Goal: Task Accomplishment & Management: Manage account settings

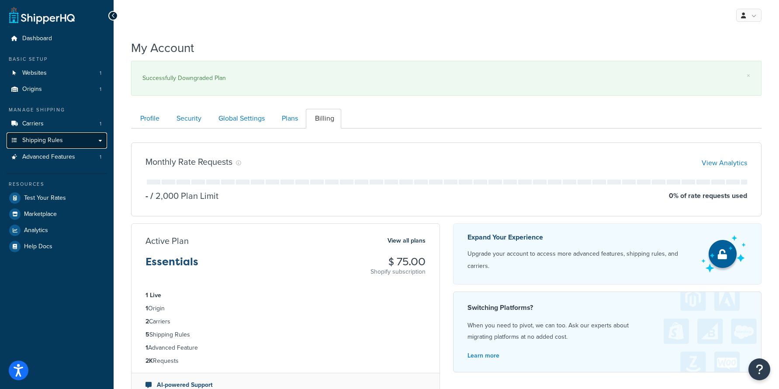
click at [54, 134] on link "Shipping Rules" at bounding box center [57, 140] width 100 height 16
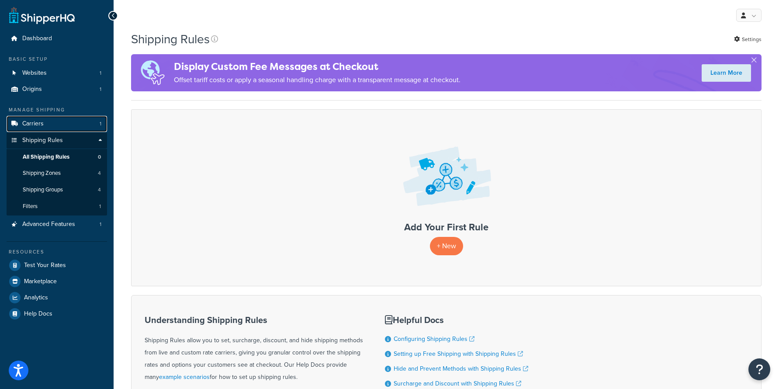
click at [53, 126] on link "Carriers 1" at bounding box center [57, 124] width 100 height 16
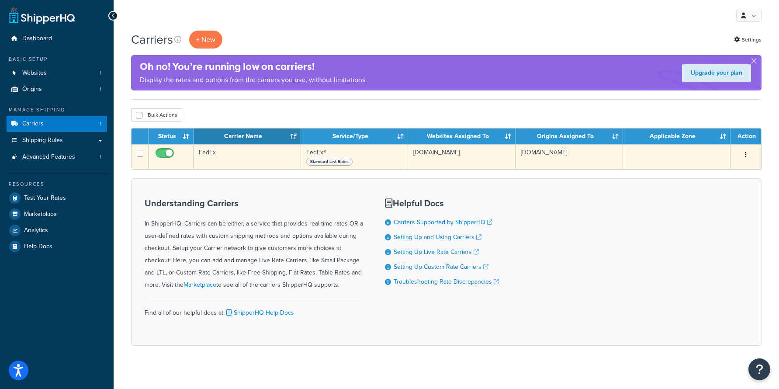
click at [217, 155] on td "FedEx" at bounding box center [246, 156] width 107 height 25
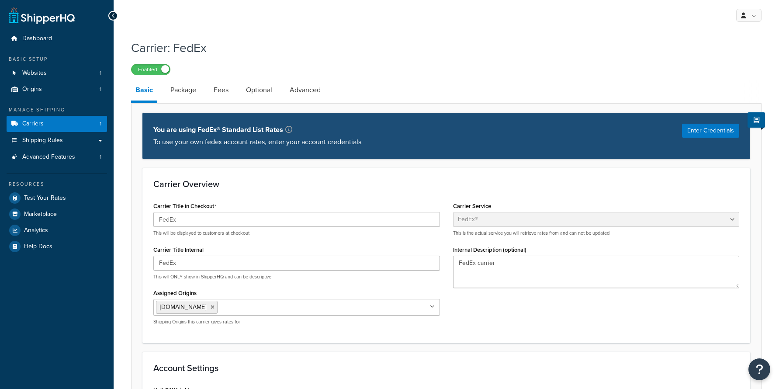
select select "fedEx"
select select "REGULAR_PICKUP"
select select "YOUR_PACKAGING"
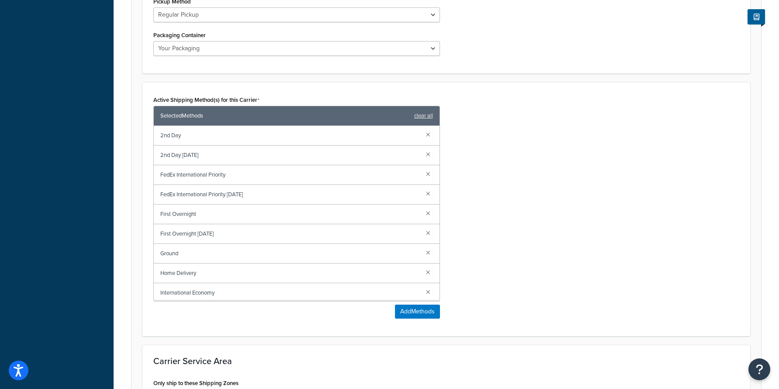
scroll to position [3, 0]
click at [180, 262] on div "Home Delivery" at bounding box center [297, 271] width 286 height 20
click at [176, 244] on div "Ground" at bounding box center [297, 251] width 286 height 20
click at [168, 271] on span "Home Delivery" at bounding box center [289, 270] width 258 height 12
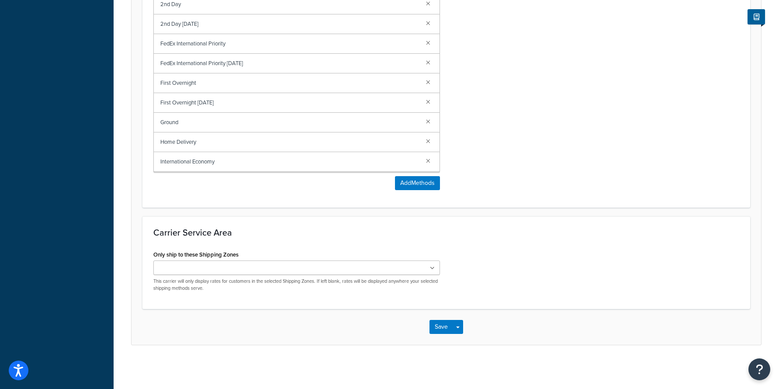
scroll to position [0, 0]
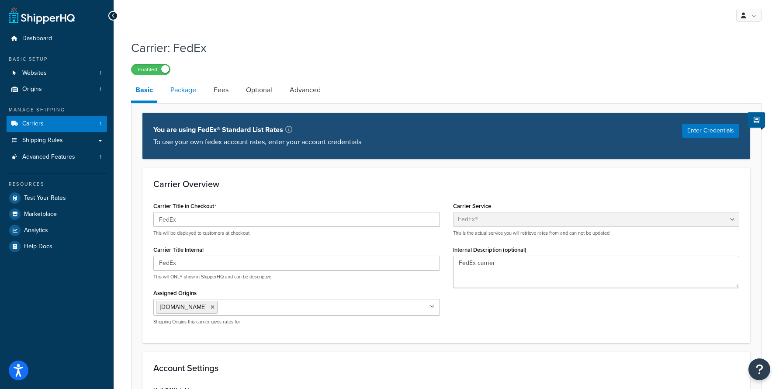
click at [181, 91] on link "Package" at bounding box center [183, 89] width 34 height 21
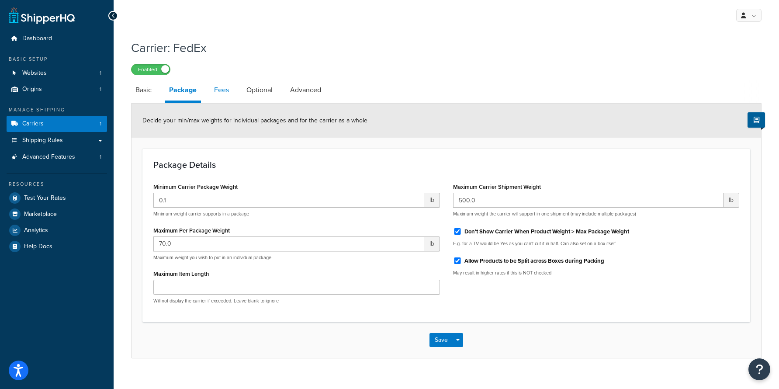
click at [213, 95] on link "Fees" at bounding box center [222, 89] width 24 height 21
select select "AFTER"
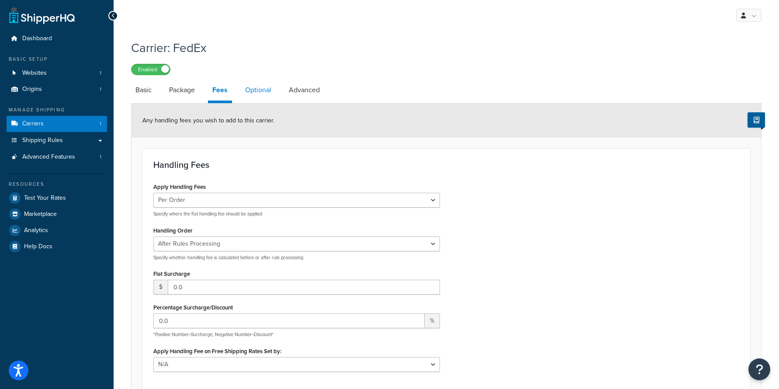
click at [254, 93] on link "Optional" at bounding box center [258, 89] width 35 height 21
select select "business"
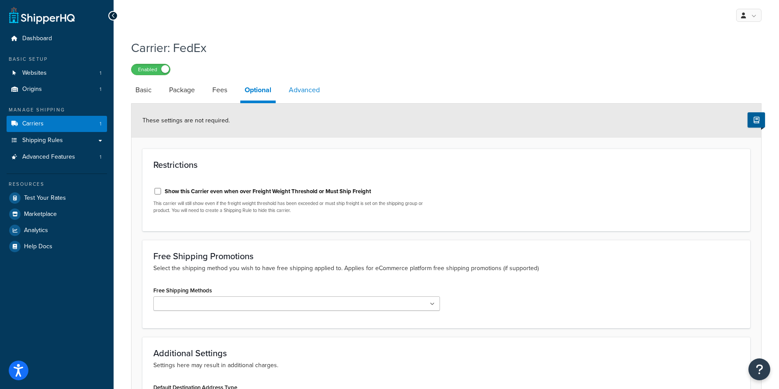
click at [313, 91] on link "Advanced" at bounding box center [304, 89] width 40 height 21
select select "false"
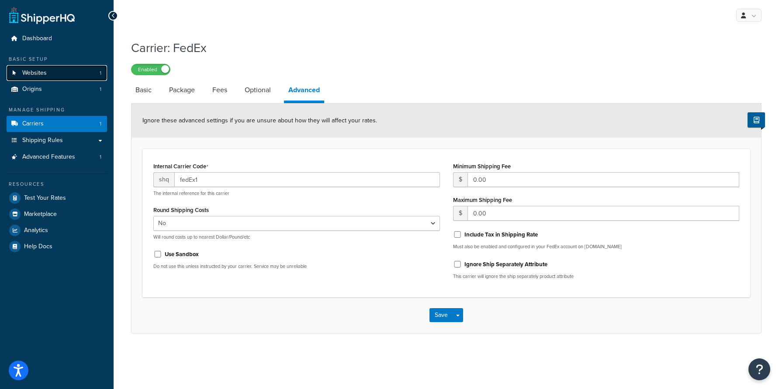
click at [76, 70] on link "Websites 1" at bounding box center [57, 73] width 100 height 16
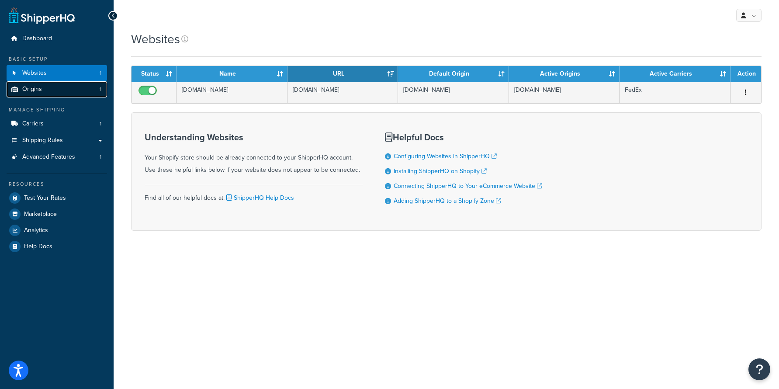
click at [50, 90] on link "Origins 1" at bounding box center [57, 89] width 100 height 16
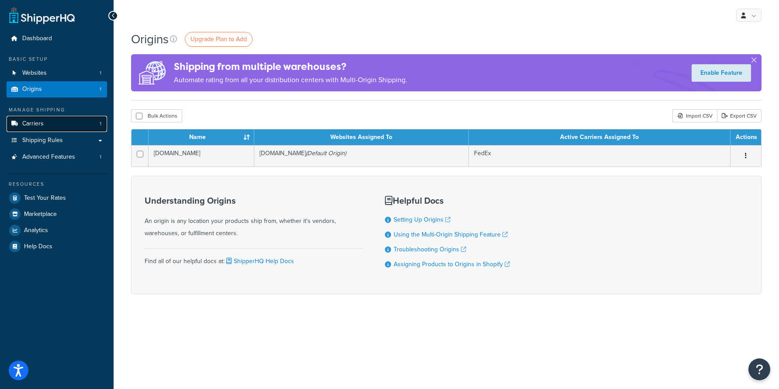
click at [71, 121] on link "Carriers 1" at bounding box center [57, 124] width 100 height 16
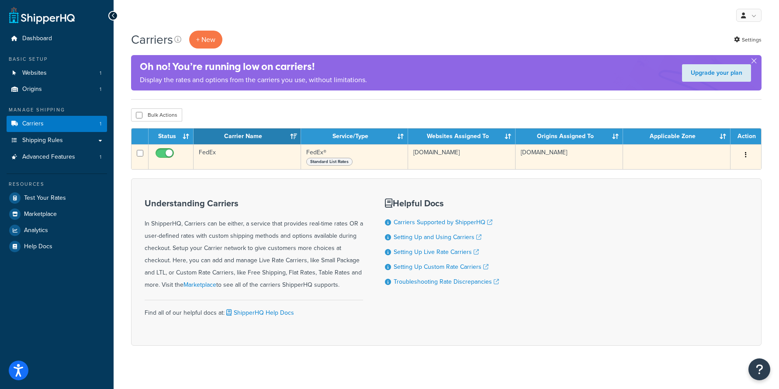
click at [325, 163] on span "Standard List Rates" at bounding box center [329, 162] width 46 height 8
click at [331, 157] on td "FedEx® Standard List Rates" at bounding box center [354, 156] width 107 height 25
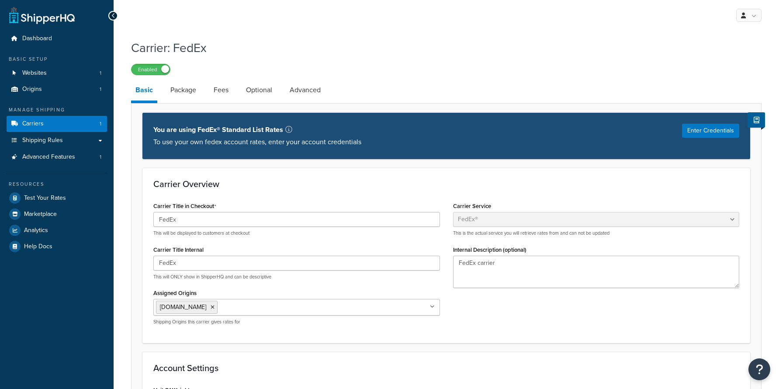
select select "fedEx"
select select "REGULAR_PICKUP"
select select "YOUR_PACKAGING"
click at [715, 130] on button "Enter Credentials" at bounding box center [710, 131] width 57 height 14
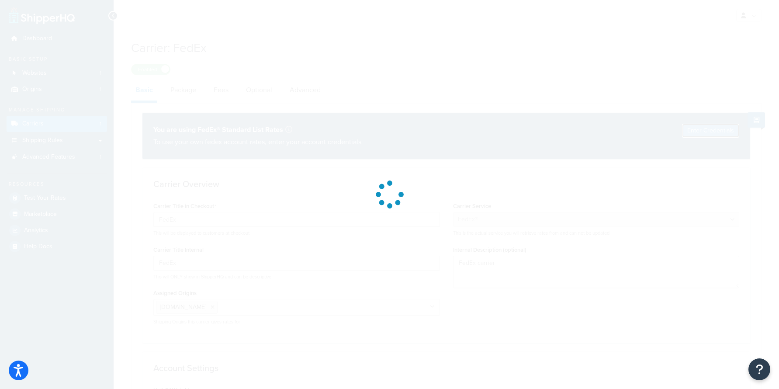
select select "US"
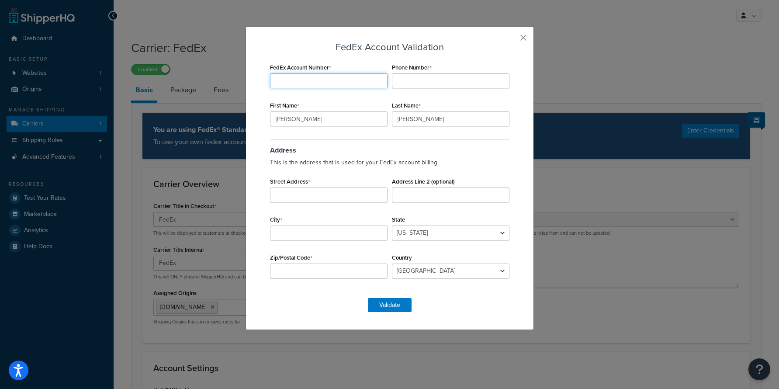
click at [334, 80] on input "FedEx Account Number" at bounding box center [328, 80] width 117 height 15
paste input "204018051"
type input "204018051"
click at [409, 86] on input "Phone Number" at bounding box center [450, 80] width 117 height 15
type input "5129147677"
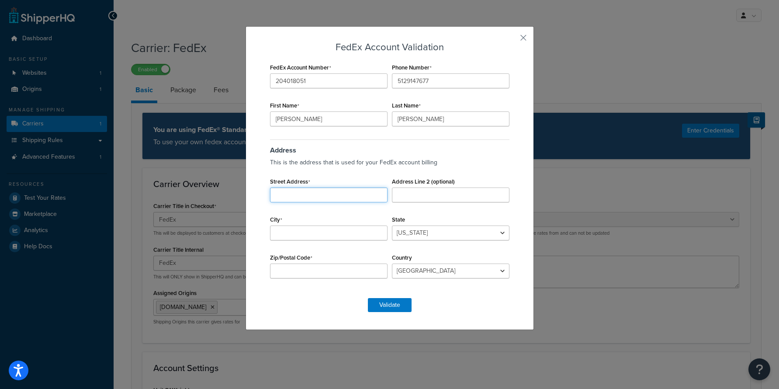
click at [313, 190] on input "Street Address" at bounding box center [328, 194] width 117 height 15
paste input "9300 S INTERSTATE 35"
type input "9300 S INTERSTATE 35"
click at [311, 235] on input "Austi" at bounding box center [328, 232] width 117 height 15
type input "Austin"
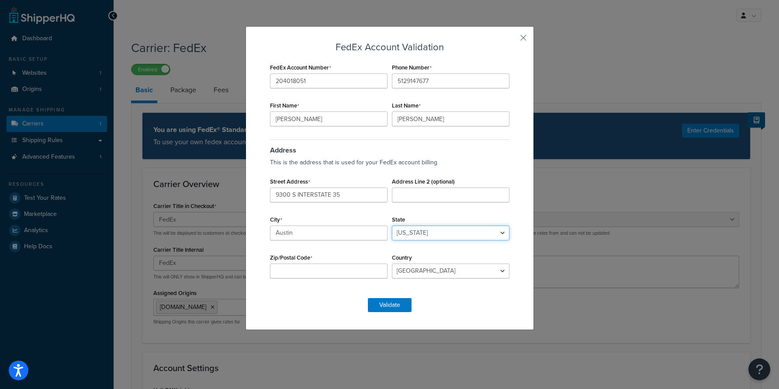
click at [417, 235] on select "Alabama Alaska American Samoa Arizona Arkansas Armed Forces Americas Armed Forc…" at bounding box center [450, 232] width 117 height 15
select select "TX"
click at [337, 272] on input "Zip/Postal Code" at bounding box center [328, 270] width 117 height 15
type input "78748"
click at [392, 302] on button "Validate" at bounding box center [390, 305] width 44 height 14
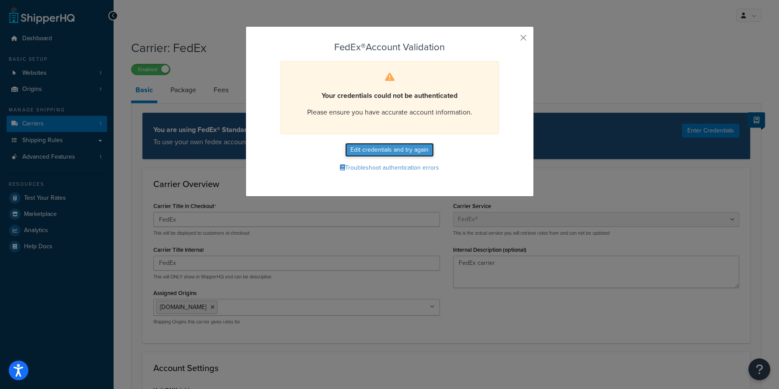
click at [376, 145] on button "Edit credentials and try again" at bounding box center [389, 150] width 89 height 14
select select "TX"
select select "US"
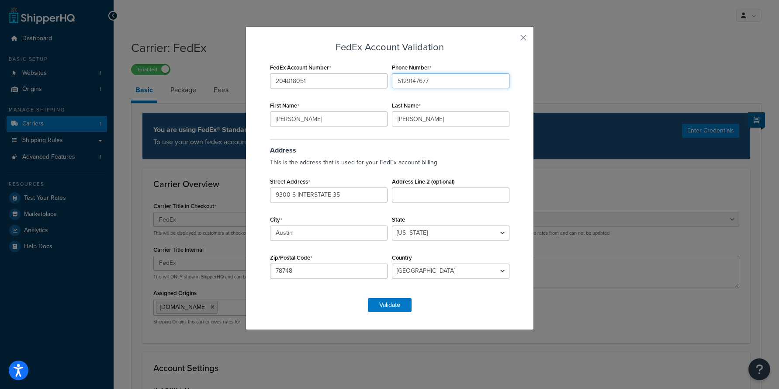
click at [398, 79] on input "5129147677" at bounding box center [450, 80] width 117 height 15
click at [313, 198] on input "9300 S INTERSTATE 35" at bounding box center [328, 194] width 117 height 15
paste input "4200 Scotland Street, #136,"
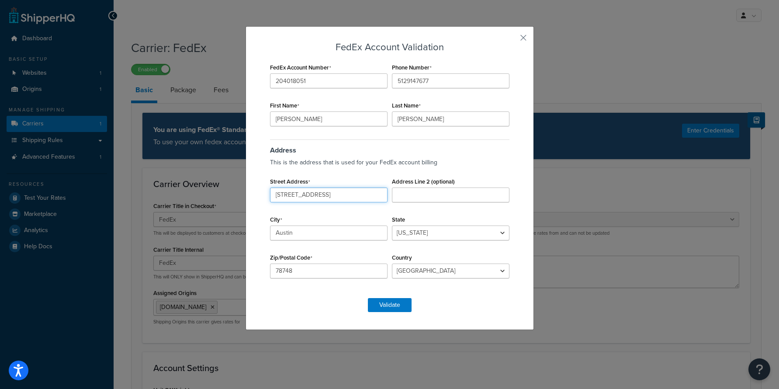
type input "4200 Scotland Street"
type input "#136"
click at [286, 232] on input "Houton" at bounding box center [328, 232] width 117 height 15
type input "Houston"
click at [310, 269] on input "78748" at bounding box center [328, 270] width 117 height 15
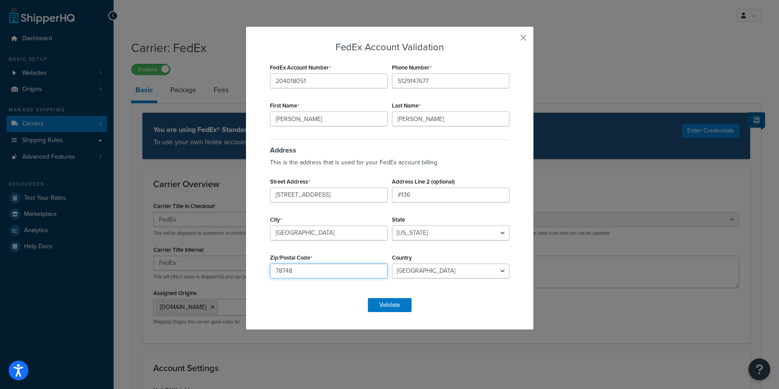
click at [310, 269] on input "78748" at bounding box center [328, 270] width 117 height 15
type input "77007"
click at [372, 298] on button "Validate" at bounding box center [390, 305] width 44 height 14
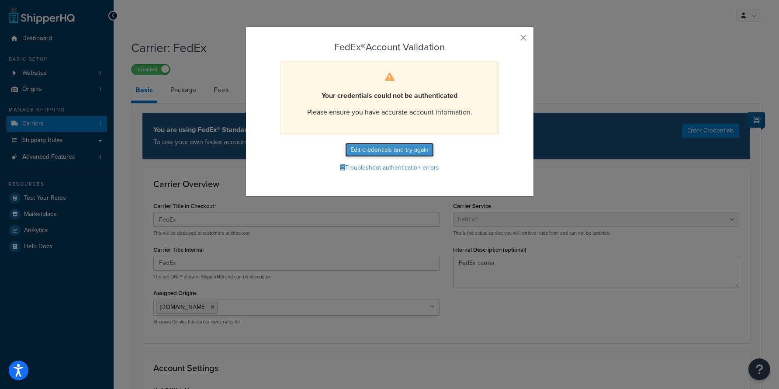
click at [410, 146] on button "Edit credentials and try again" at bounding box center [389, 150] width 89 height 14
select select "TX"
select select "US"
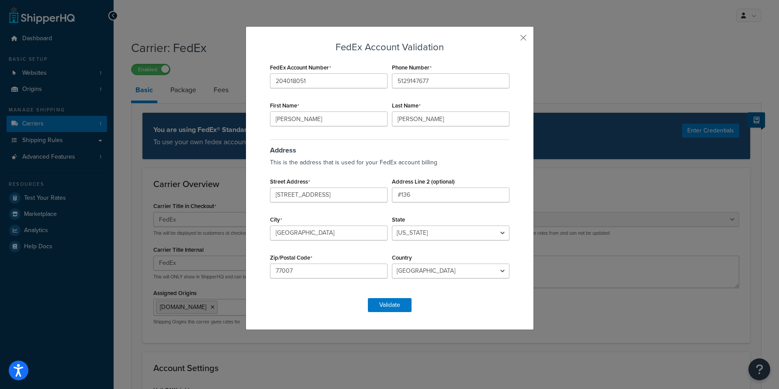
click at [298, 186] on div "Street Address 4200 Scotland Street" at bounding box center [329, 188] width 122 height 27
click at [294, 193] on input "4200 Scotland Street" at bounding box center [328, 194] width 117 height 15
click at [294, 194] on input "4200 Scotland Street" at bounding box center [328, 194] width 117 height 15
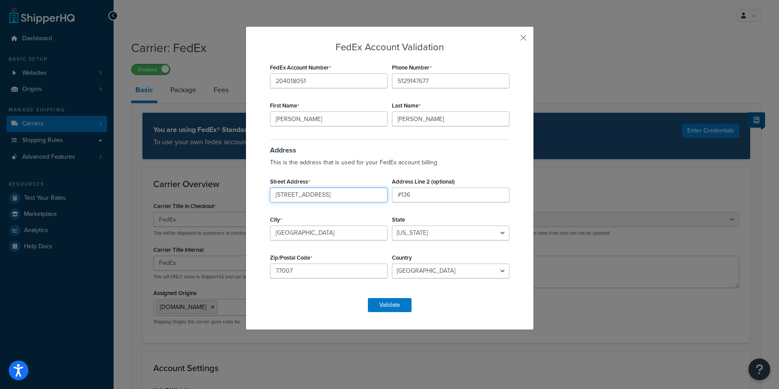
paste input "9300 S INTERSTATE 35"
type input "9300 S INTERSTATE 35"
type input "AUSTIN"
type input "78748"
click at [395, 302] on button "Validate" at bounding box center [390, 305] width 44 height 14
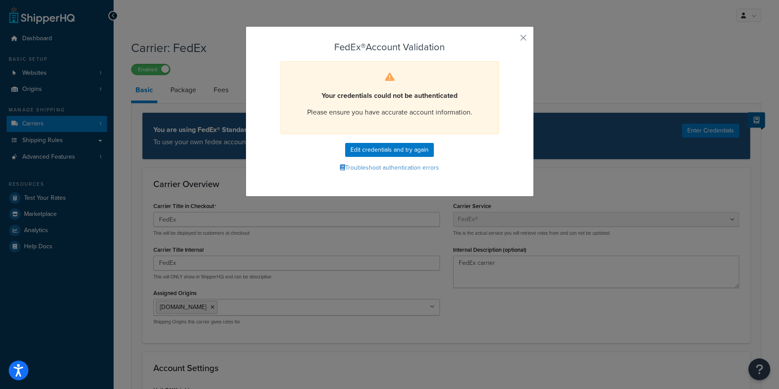
click at [398, 159] on div "FedEx® Account Validation Your credentials could not be authenticated Please en…" at bounding box center [390, 108] width 244 height 132
click at [397, 155] on button "Edit credentials and try again" at bounding box center [389, 150] width 89 height 14
select select "TX"
select select "US"
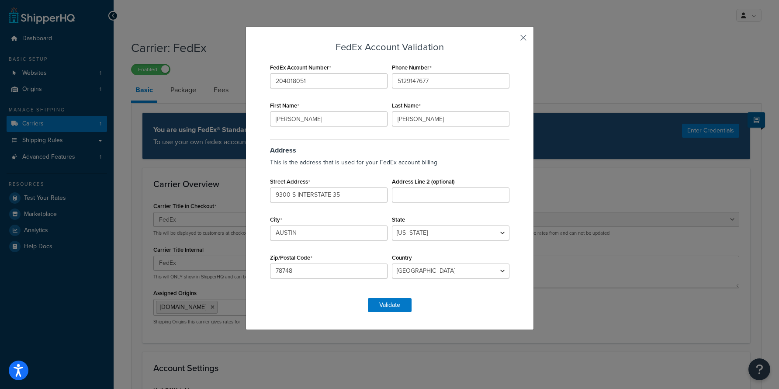
click at [511, 40] on button "button" at bounding box center [510, 41] width 2 height 2
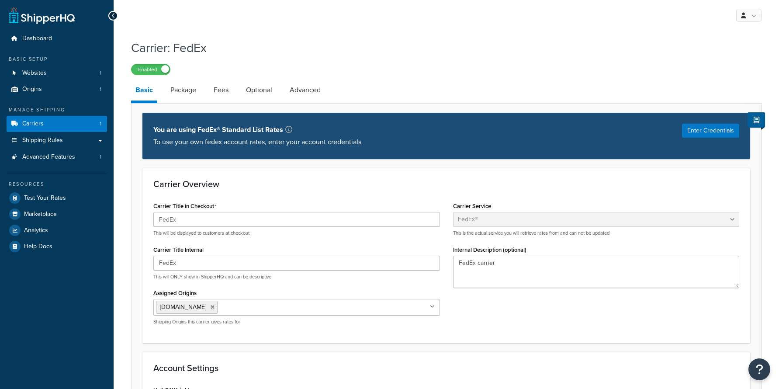
select select "fedEx"
select select "REGULAR_PICKUP"
select select "YOUR_PACKAGING"
click at [71, 141] on link "Shipping Rules" at bounding box center [57, 140] width 100 height 16
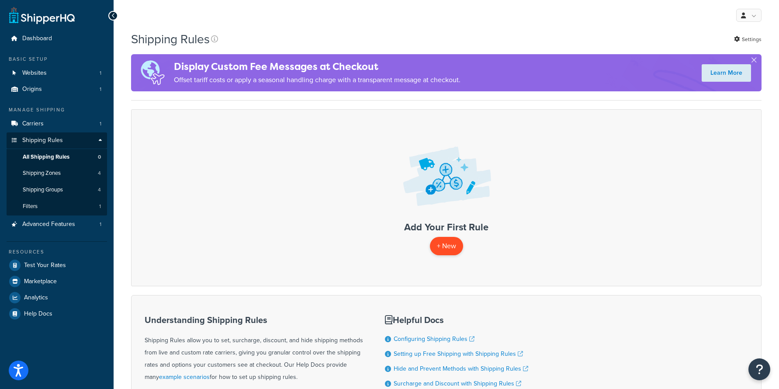
click at [456, 238] on p "+ New" at bounding box center [446, 246] width 33 height 18
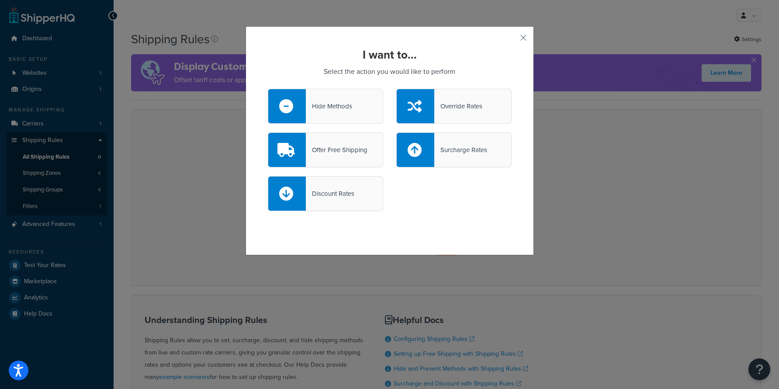
click at [517, 41] on div "I want to... Select the action you would like to perform Hide Methods Override …" at bounding box center [389, 140] width 288 height 229
click at [519, 39] on div "I want to... Select the action you would like to perform Hide Methods Override …" at bounding box center [389, 140] width 288 height 229
click at [517, 36] on div "I want to... Select the action you would like to perform Hide Methods Override …" at bounding box center [389, 140] width 288 height 229
click at [517, 38] on div "I want to... Select the action you would like to perform Hide Methods Override …" at bounding box center [389, 140] width 288 height 229
click at [518, 38] on div "I want to... Select the action you would like to perform Hide Methods Override …" at bounding box center [389, 140] width 288 height 229
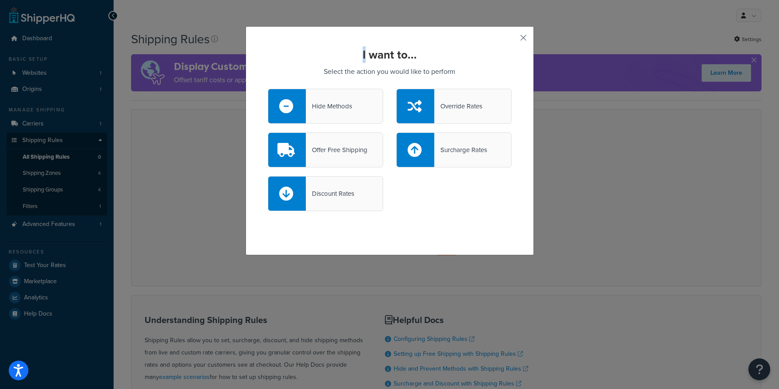
click at [511, 40] on button "button" at bounding box center [510, 41] width 2 height 2
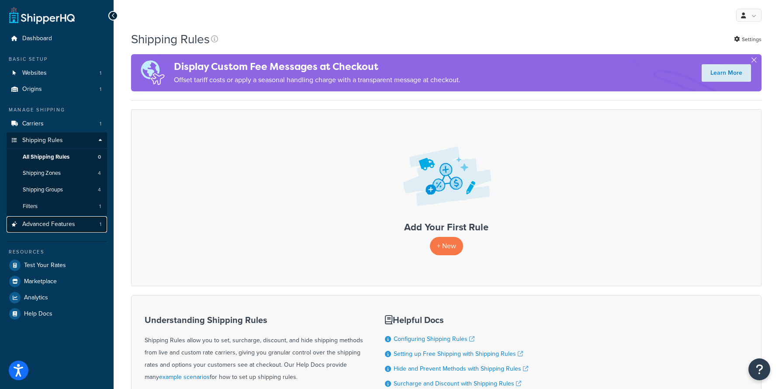
click at [51, 224] on span "Advanced Features" at bounding box center [48, 223] width 53 height 7
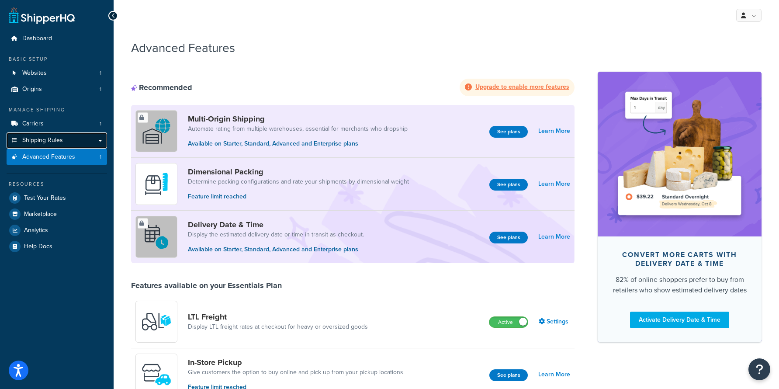
click at [76, 132] on link "Shipping Rules" at bounding box center [57, 140] width 100 height 16
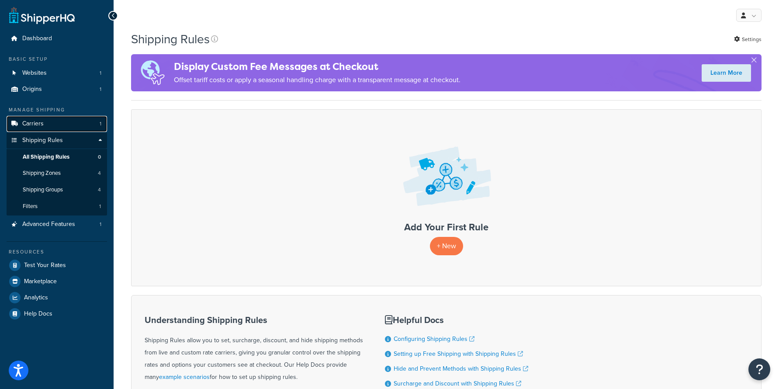
click at [38, 122] on span "Carriers" at bounding box center [32, 123] width 21 height 7
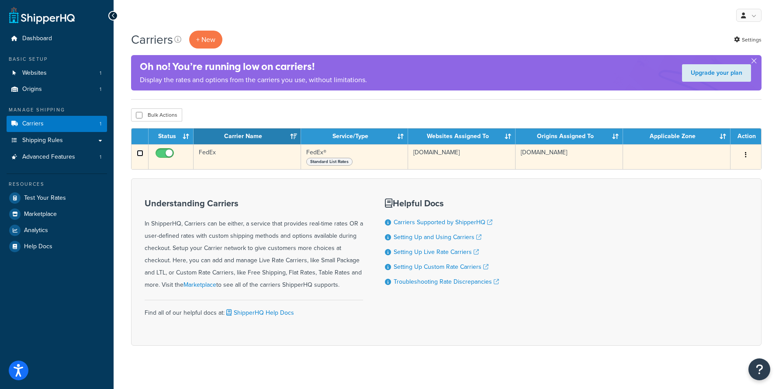
click at [137, 155] on input "checkbox" at bounding box center [140, 153] width 7 height 7
checkbox input "true"
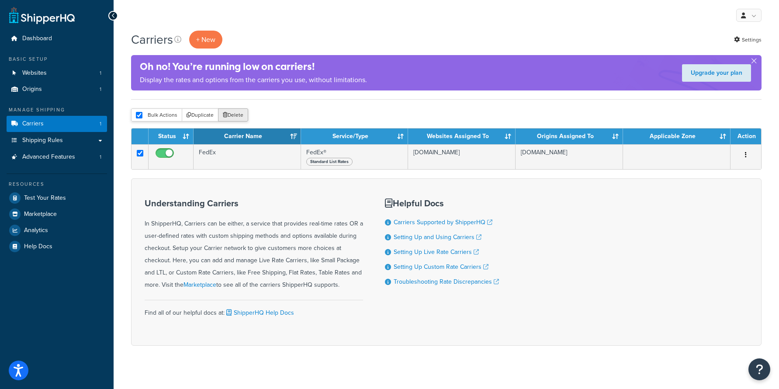
click at [222, 118] on button "Delete" at bounding box center [233, 114] width 30 height 13
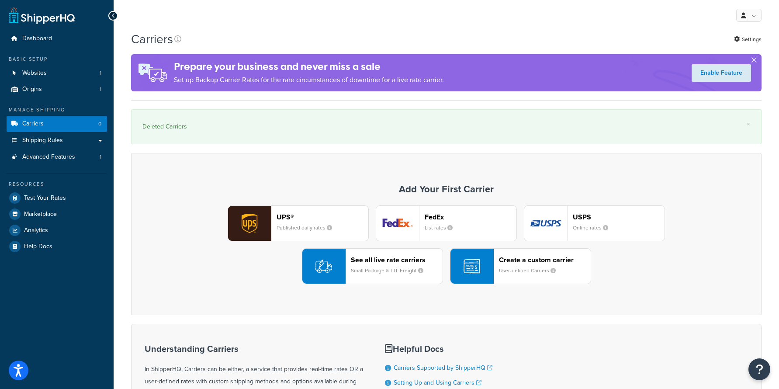
click at [434, 220] on header "FedEx" at bounding box center [470, 217] width 92 height 8
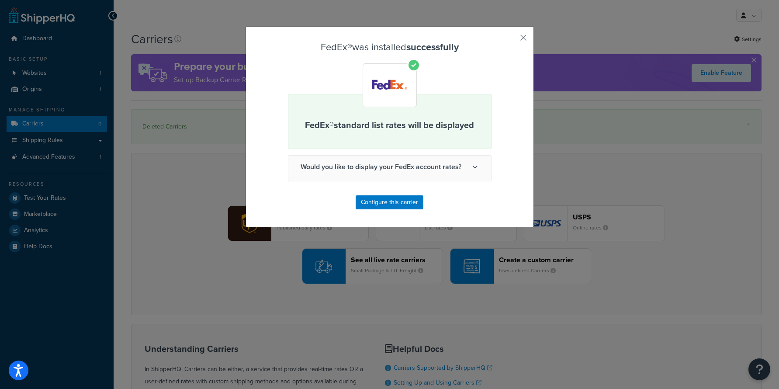
click at [417, 170] on span "Would you like to display your FedEx account rates?" at bounding box center [389, 166] width 203 height 23
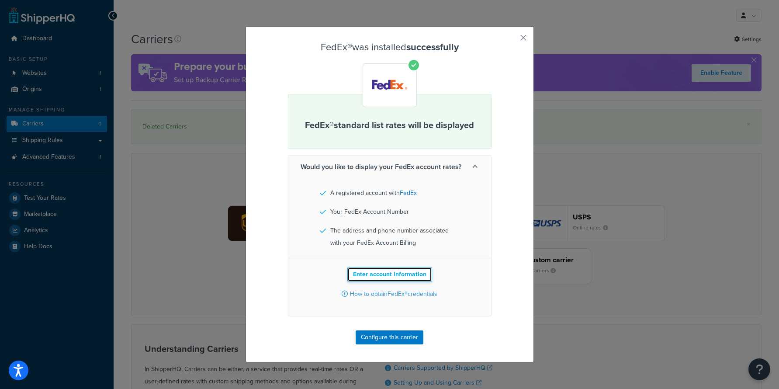
click at [388, 272] on button "Enter account information" at bounding box center [389, 274] width 85 height 15
select select "US"
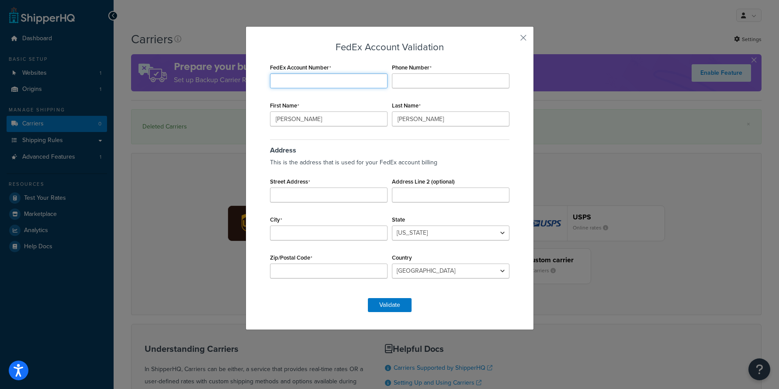
click at [317, 76] on input "FedEx Account Number" at bounding box center [328, 80] width 117 height 15
paste input "204018051"
type input "204018051"
type input "4"
type input "5129147677"
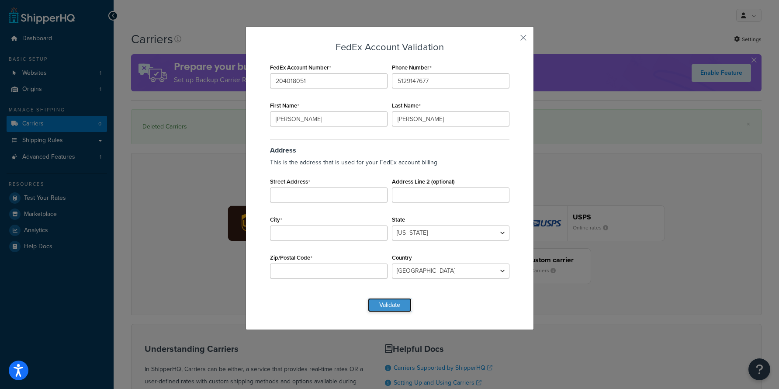
click at [400, 302] on button "Validate" at bounding box center [390, 305] width 44 height 14
click at [322, 193] on input "Street Address" at bounding box center [328, 194] width 117 height 15
paste input "1042 Westwood drive"
type input "1042 Westwood drive"
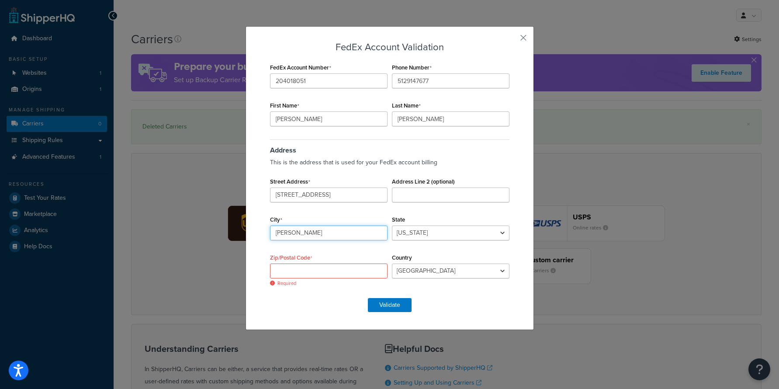
type input "Van Wert"
select select "OH"
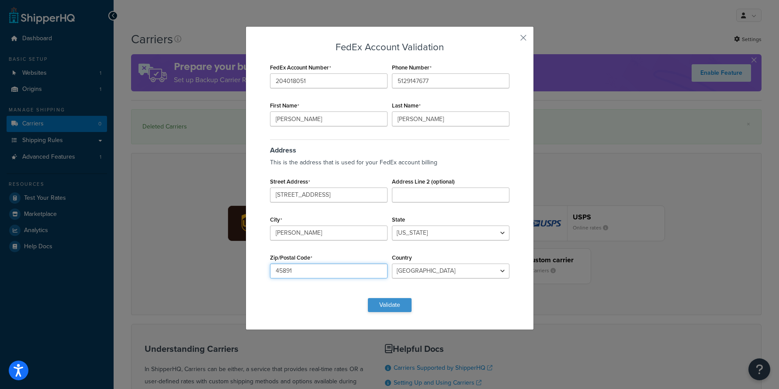
type input "45891"
click at [390, 304] on button "Validate" at bounding box center [390, 305] width 44 height 14
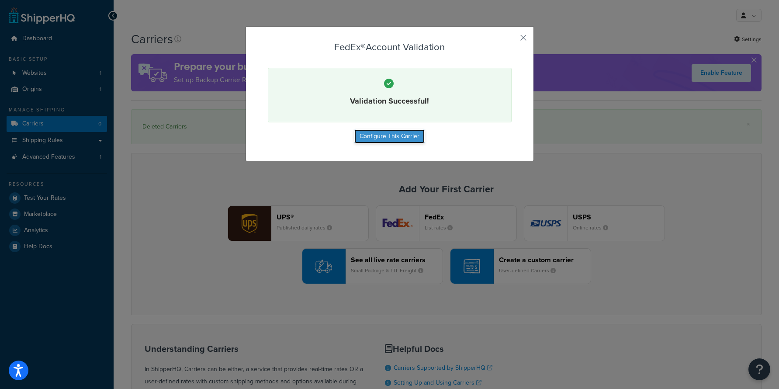
click at [407, 138] on button "Configure This Carrier" at bounding box center [389, 136] width 70 height 14
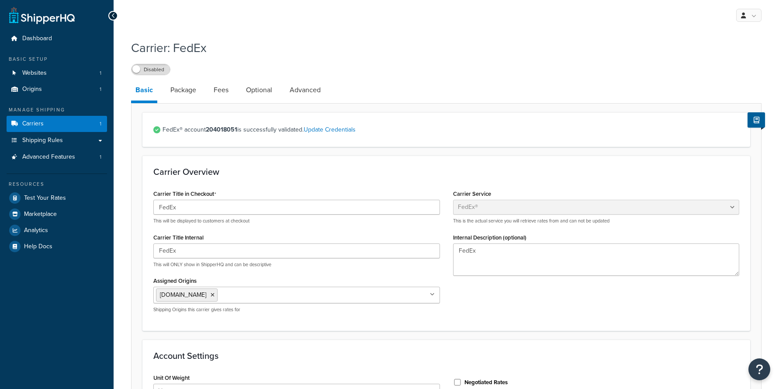
select select "fedEx"
select select "REGULAR_PICKUP"
select select "YOUR_PACKAGING"
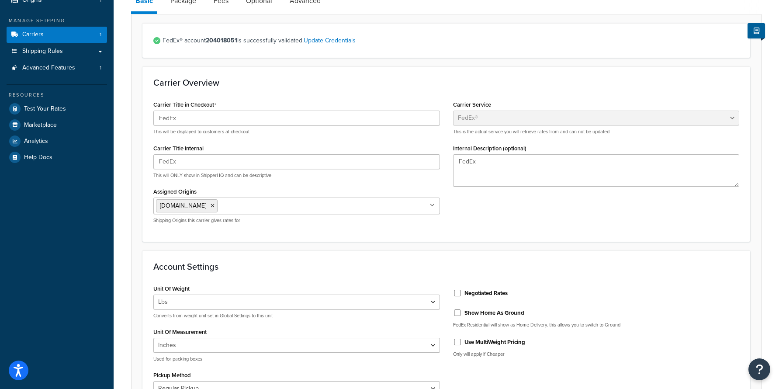
scroll to position [114, 0]
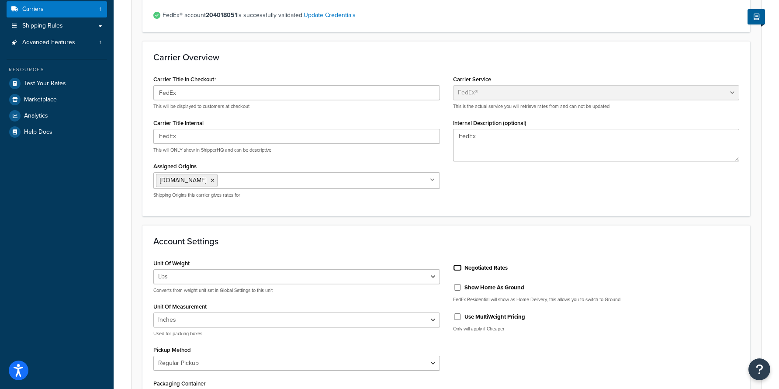
click at [458, 265] on input "Negotiated Rates" at bounding box center [457, 267] width 9 height 7
checkbox input "true"
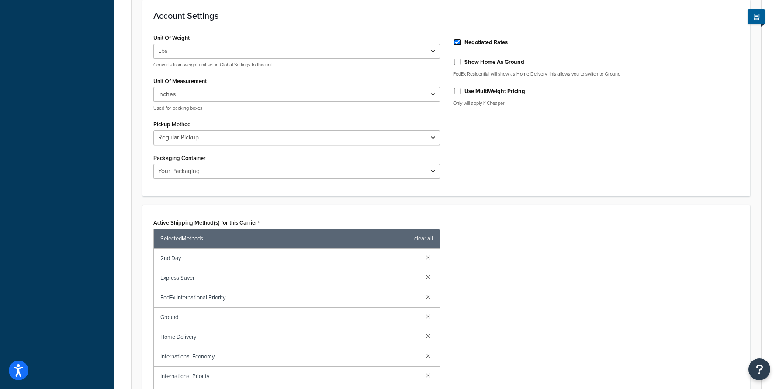
scroll to position [343, 0]
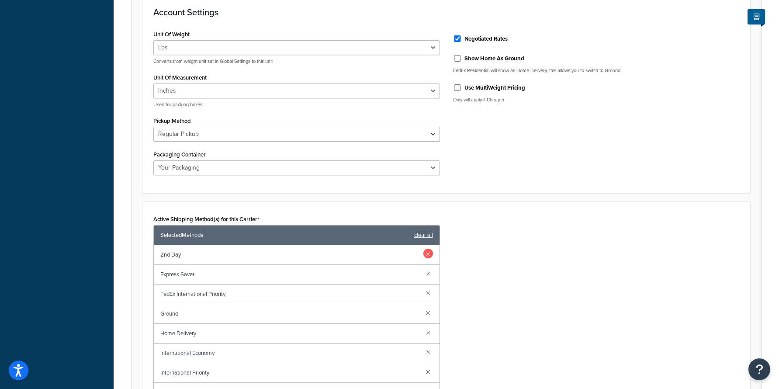
click at [427, 251] on link at bounding box center [428, 253] width 10 height 10
click at [426, 291] on link at bounding box center [428, 293] width 10 height 10
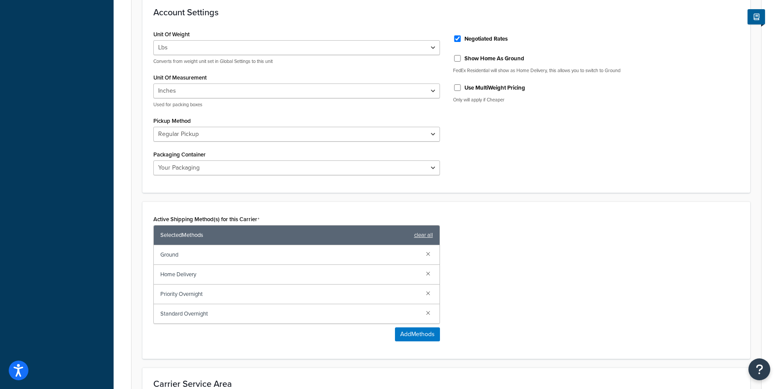
click at [426, 291] on link at bounding box center [428, 293] width 10 height 10
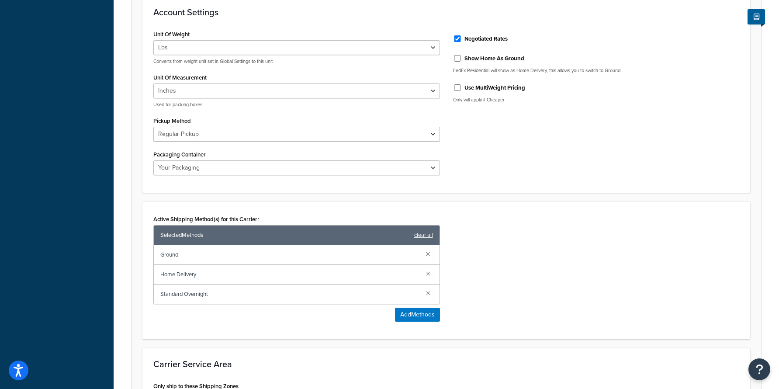
click at [426, 291] on link at bounding box center [428, 293] width 10 height 10
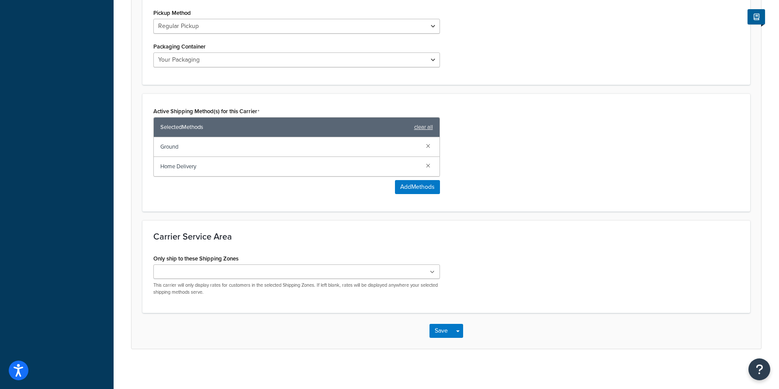
scroll to position [452, 0]
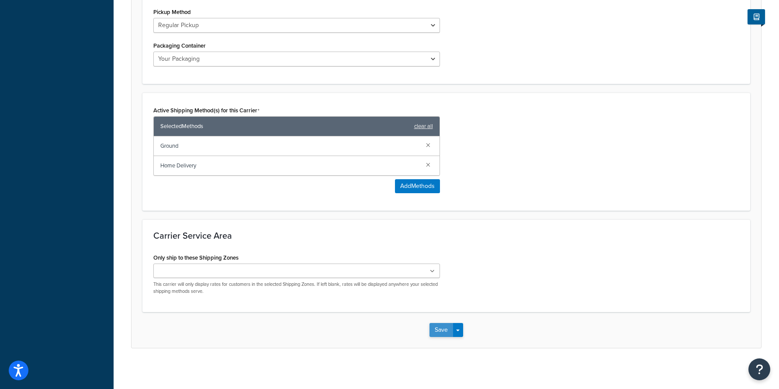
click at [441, 329] on button "Save" at bounding box center [441, 330] width 24 height 14
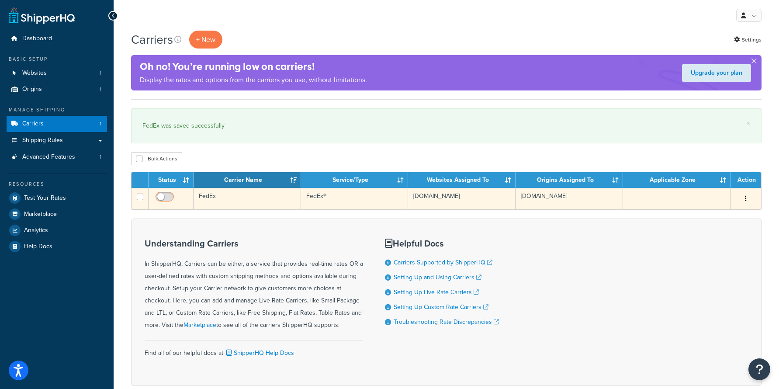
click at [165, 193] on span at bounding box center [164, 197] width 18 height 10
click at [165, 193] on input "checkbox" at bounding box center [166, 198] width 24 height 11
checkbox input "true"
click at [384, 205] on td "FedEx®" at bounding box center [354, 198] width 107 height 21
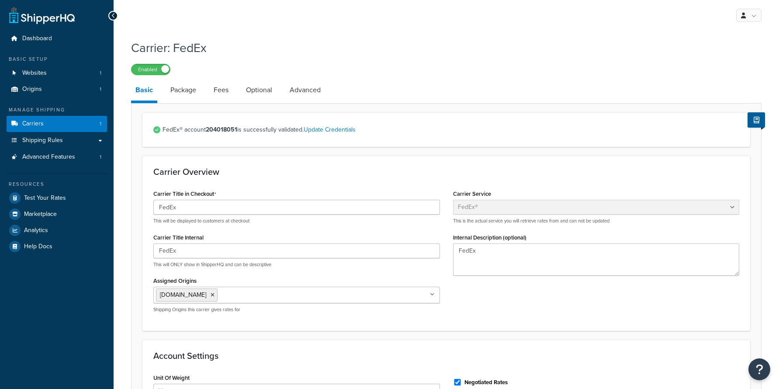
select select "fedEx"
select select "REGULAR_PICKUP"
select select "YOUR_PACKAGING"
click at [186, 100] on link "Package" at bounding box center [183, 89] width 34 height 21
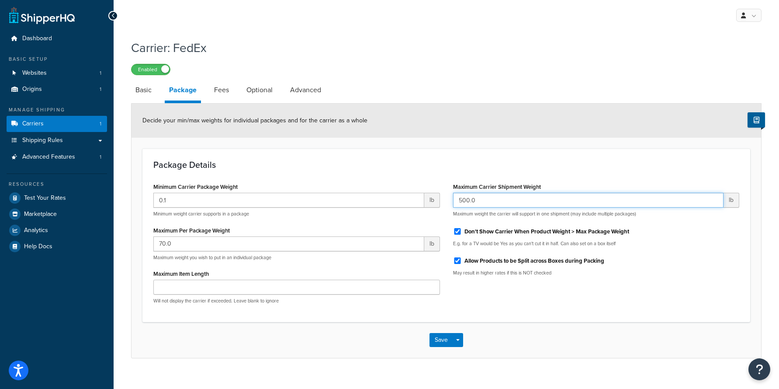
click at [507, 202] on input "500.0" at bounding box center [588, 200] width 271 height 15
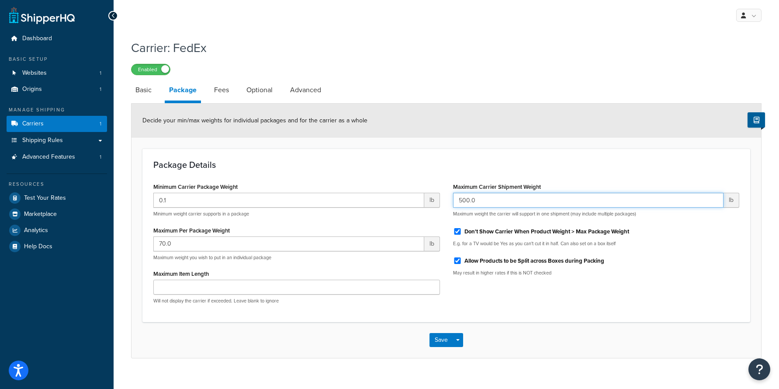
click at [507, 202] on input "500.0" at bounding box center [588, 200] width 271 height 15
click at [506, 203] on input "500.0" at bounding box center [588, 200] width 271 height 15
type input "5"
type input "600"
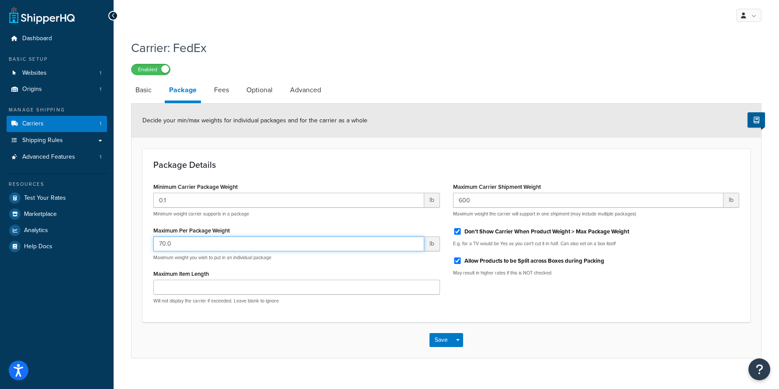
click at [362, 246] on input "70.0" at bounding box center [288, 243] width 271 height 15
type input "145"
click at [433, 344] on button "Save" at bounding box center [441, 340] width 24 height 14
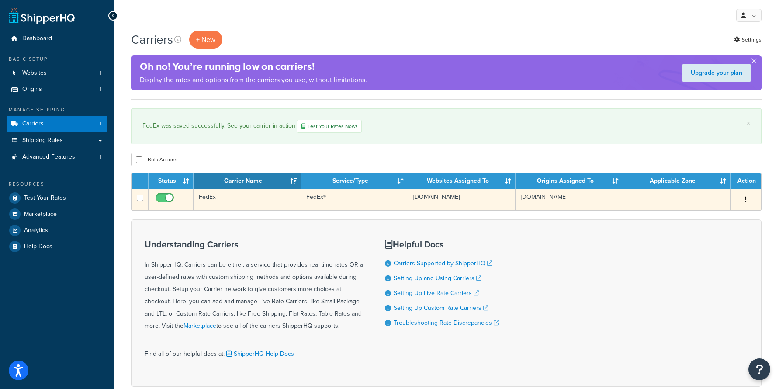
click at [746, 193] on button "button" at bounding box center [745, 200] width 12 height 14
click at [730, 212] on link "Edit" at bounding box center [709, 217] width 69 height 18
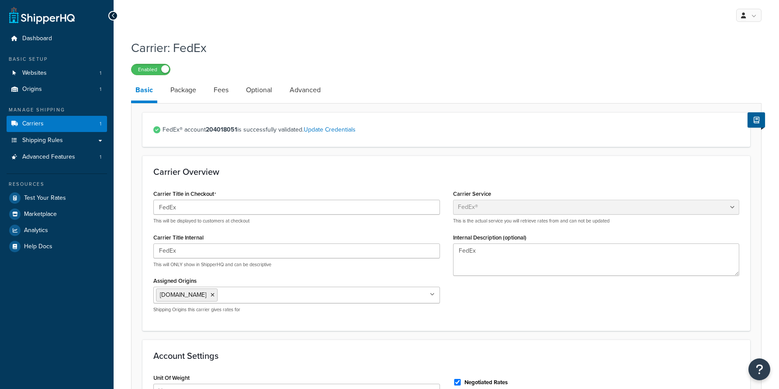
select select "fedEx"
select select "REGULAR_PICKUP"
select select "YOUR_PACKAGING"
click at [290, 97] on link "Advanced" at bounding box center [305, 89] width 40 height 21
select select "false"
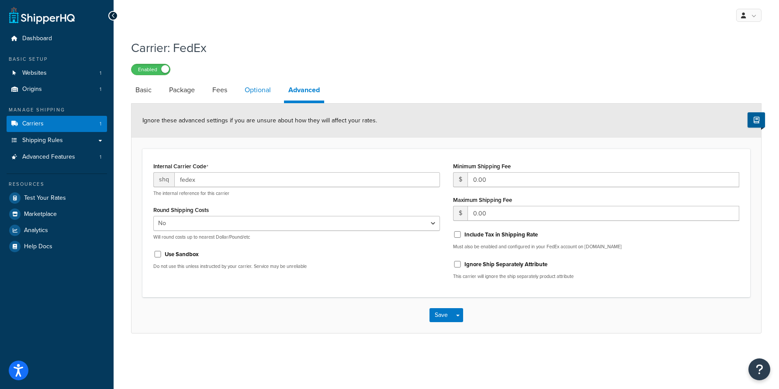
click at [263, 85] on link "Optional" at bounding box center [257, 89] width 35 height 21
select select "business"
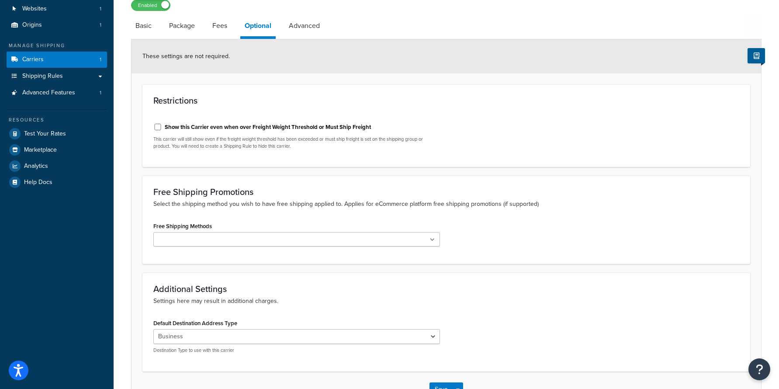
scroll to position [38, 0]
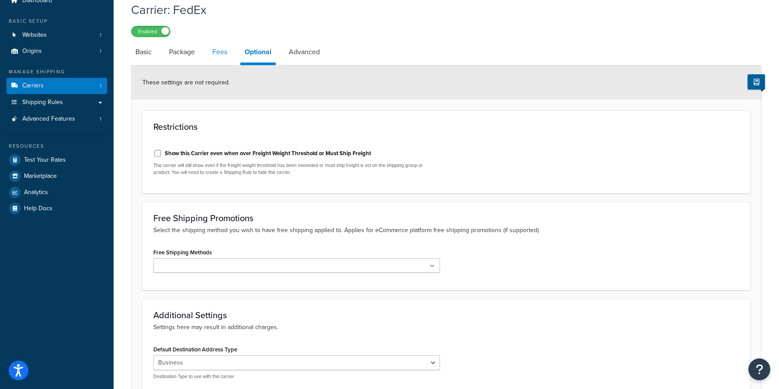
click at [219, 57] on link "Fees" at bounding box center [220, 51] width 24 height 21
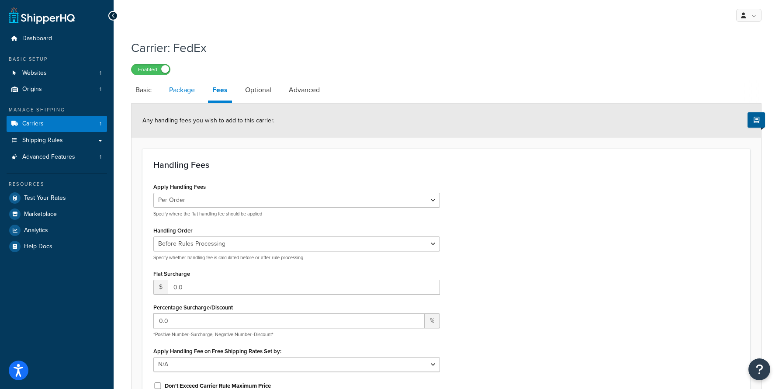
click at [192, 89] on link "Package" at bounding box center [182, 89] width 34 height 21
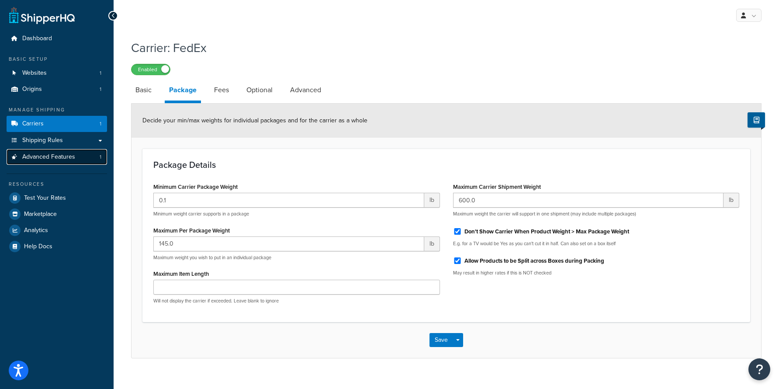
click at [57, 161] on span "Advanced Features" at bounding box center [48, 156] width 53 height 7
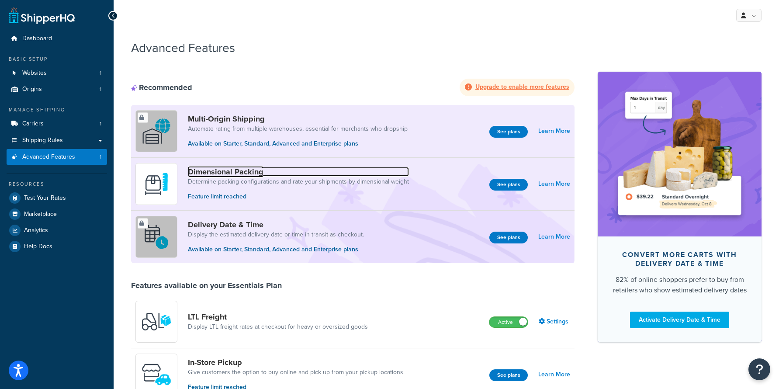
click at [358, 171] on link "Dimensional Packing" at bounding box center [298, 172] width 221 height 10
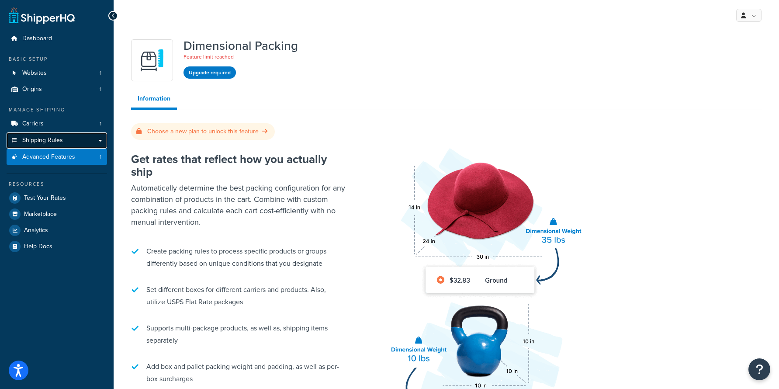
click at [69, 136] on link "Shipping Rules" at bounding box center [57, 140] width 100 height 16
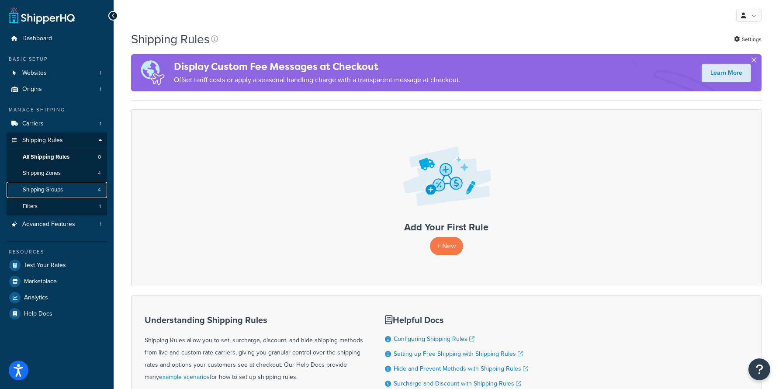
click at [63, 188] on span "Shipping Groups" at bounding box center [43, 189] width 40 height 7
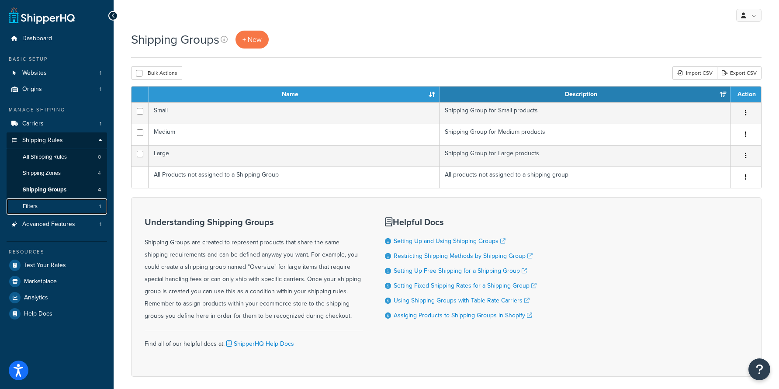
click at [54, 203] on link "Filters 1" at bounding box center [57, 206] width 100 height 16
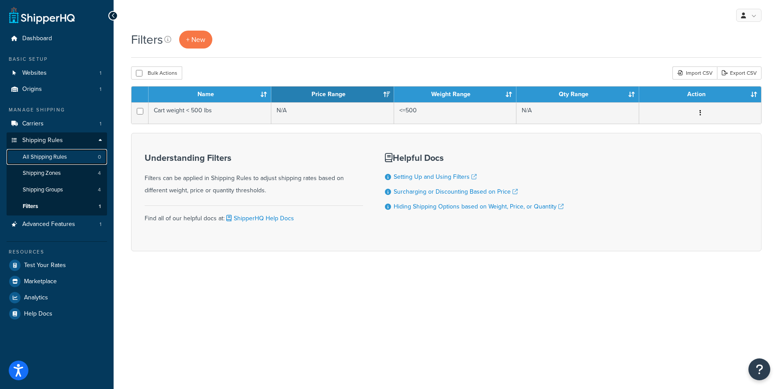
click at [48, 162] on link "All Shipping Rules 0" at bounding box center [57, 157] width 100 height 16
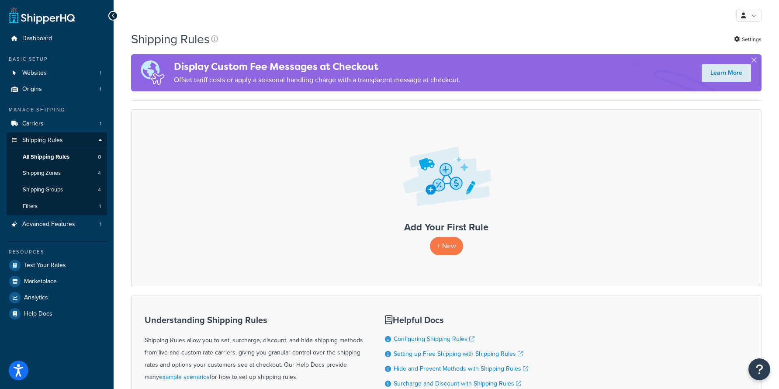
click at [759, 57] on div "Display Custom Fee Messages at Checkout Offset tariff costs or apply a seasonal…" at bounding box center [446, 72] width 630 height 37
click at [754, 61] on button "button" at bounding box center [753, 62] width 2 height 2
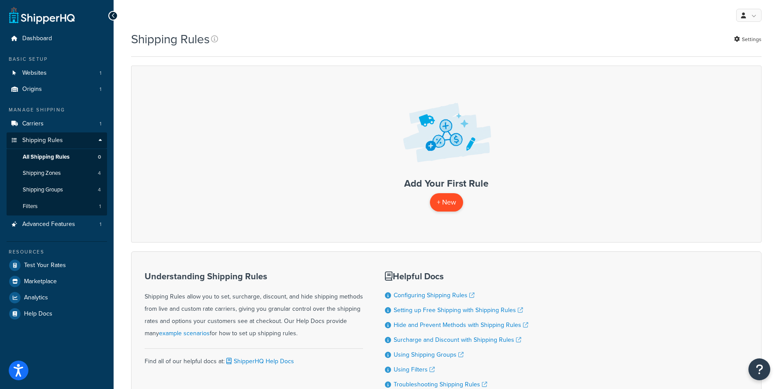
click at [441, 201] on p "+ New" at bounding box center [446, 202] width 33 height 18
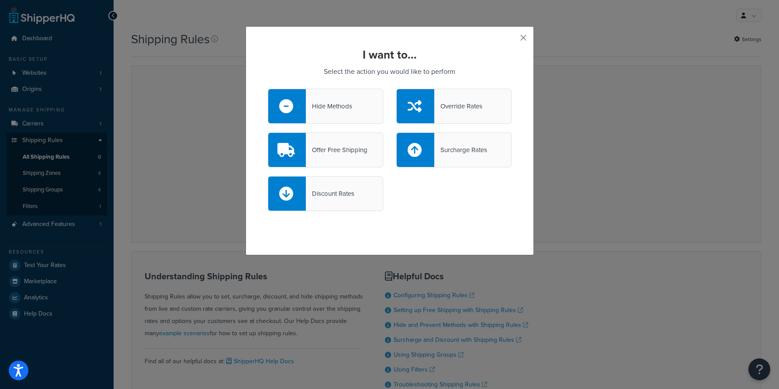
click at [511, 40] on button "button" at bounding box center [510, 41] width 2 height 2
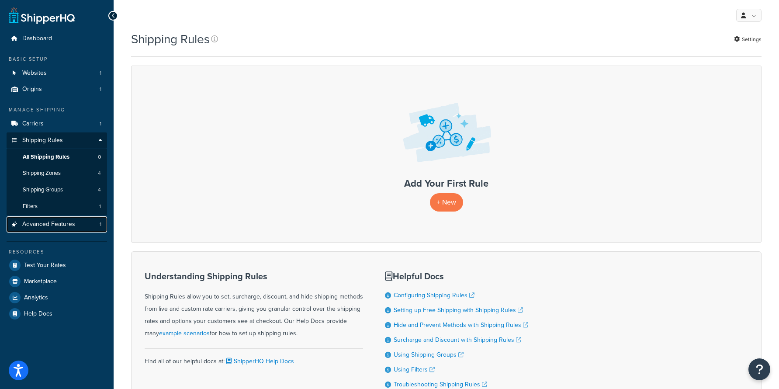
click at [50, 220] on span "Advanced Features" at bounding box center [48, 223] width 53 height 7
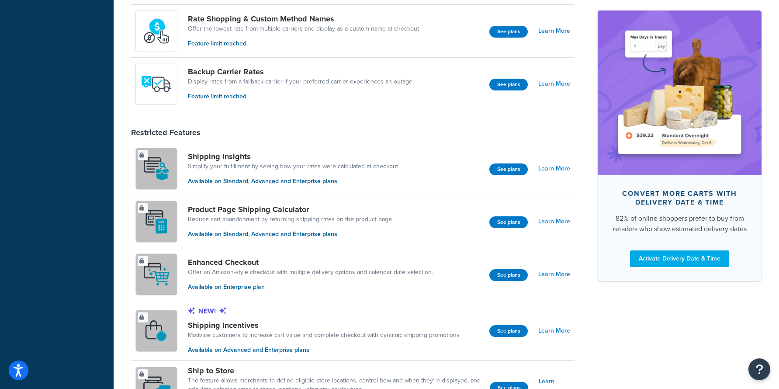
scroll to position [450, 0]
